Goal: Task Accomplishment & Management: Manage account settings

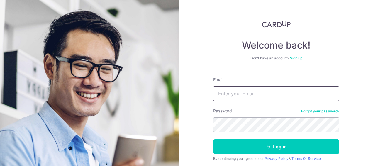
type input "[EMAIL_ADDRESS][PERSON_NAME][DOMAIN_NAME]"
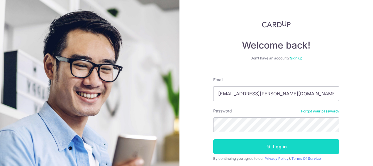
click at [273, 148] on button "Log in" at bounding box center [276, 146] width 126 height 15
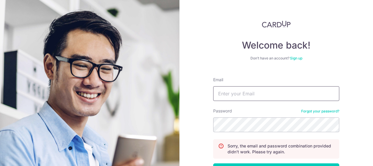
type input "[EMAIL_ADDRESS][PERSON_NAME][DOMAIN_NAME]"
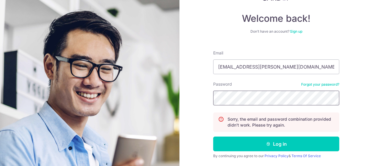
scroll to position [30, 0]
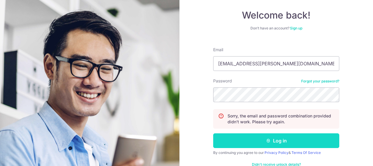
click at [328, 144] on button "Log in" at bounding box center [276, 140] width 126 height 15
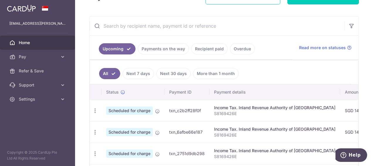
scroll to position [101, 0]
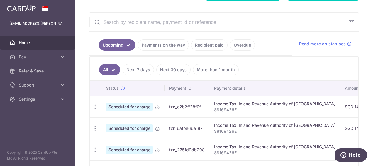
click at [209, 47] on link "Recipient paid" at bounding box center [209, 44] width 36 height 11
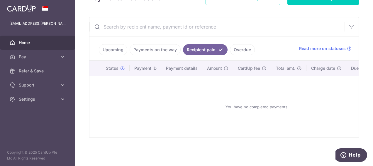
click at [156, 48] on link "Payments on the way" at bounding box center [155, 49] width 51 height 11
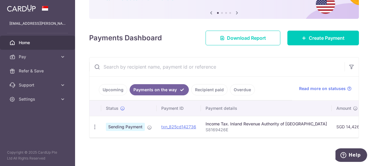
scroll to position [58, 0]
